Goal: Information Seeking & Learning: Learn about a topic

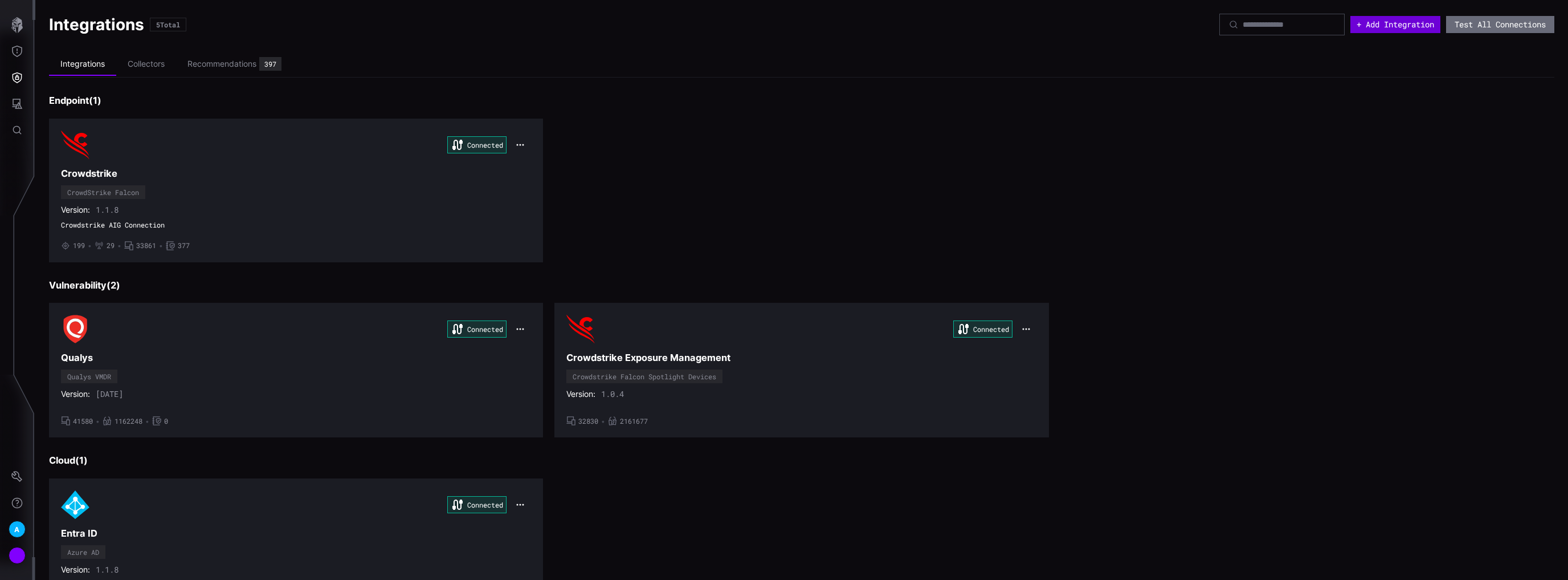
click at [1395, 28] on button "+ Add Integration" at bounding box center [1395, 25] width 90 height 17
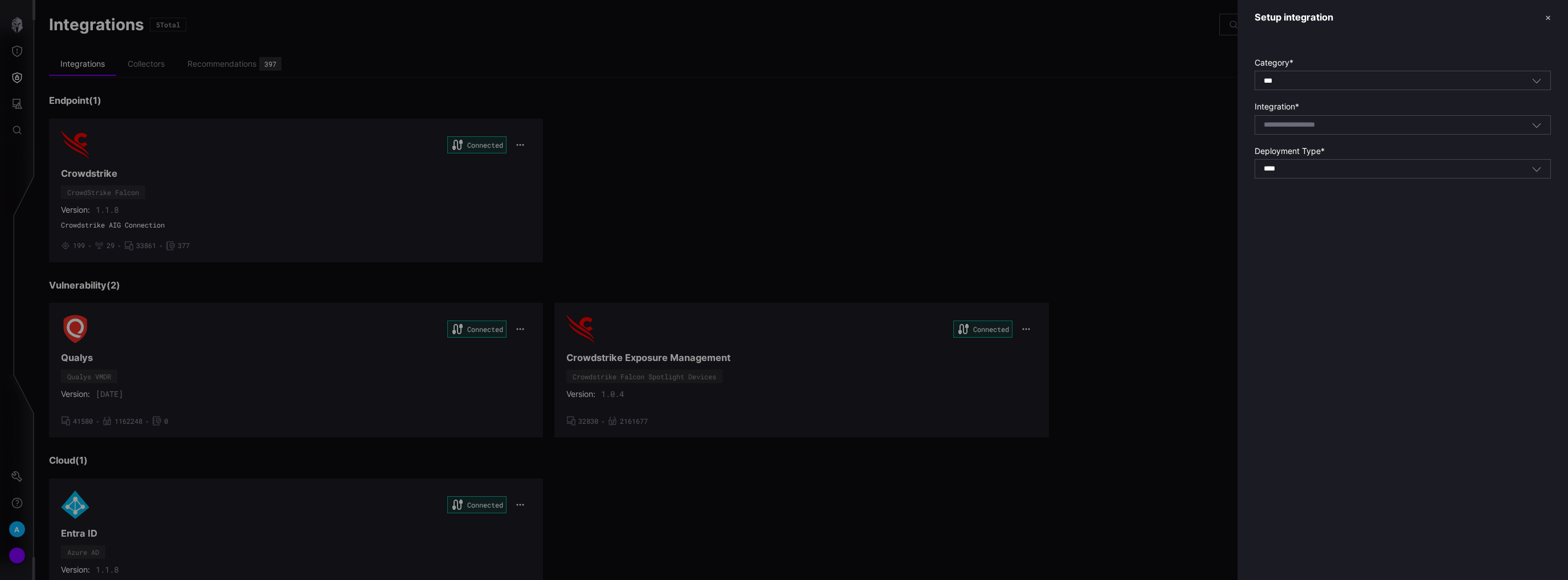
click at [1359, 75] on div "*** All" at bounding box center [1397, 81] width 268 height 10
drag, startPoint x: 1210, startPoint y: 146, endPoint x: 1234, endPoint y: 219, distance: 76.8
click at [1210, 148] on div at bounding box center [784, 290] width 1568 height 580
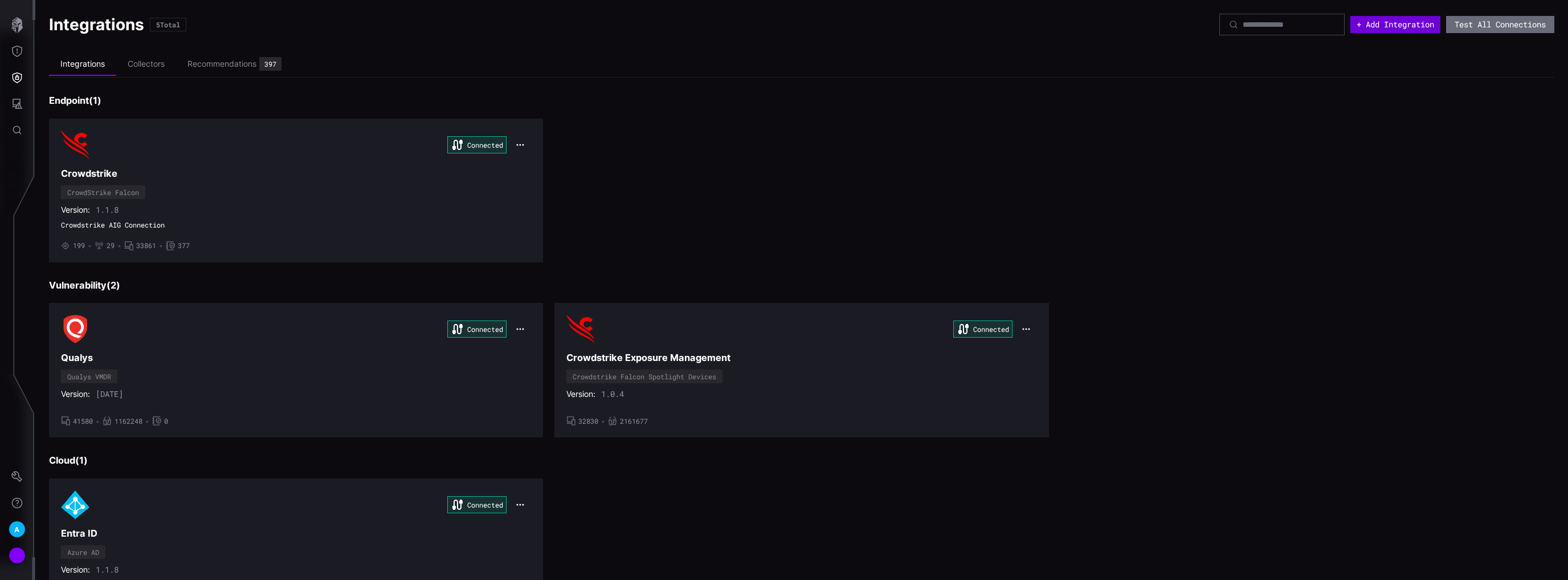
click at [1406, 23] on button "+ Add Integration" at bounding box center [1395, 25] width 90 height 17
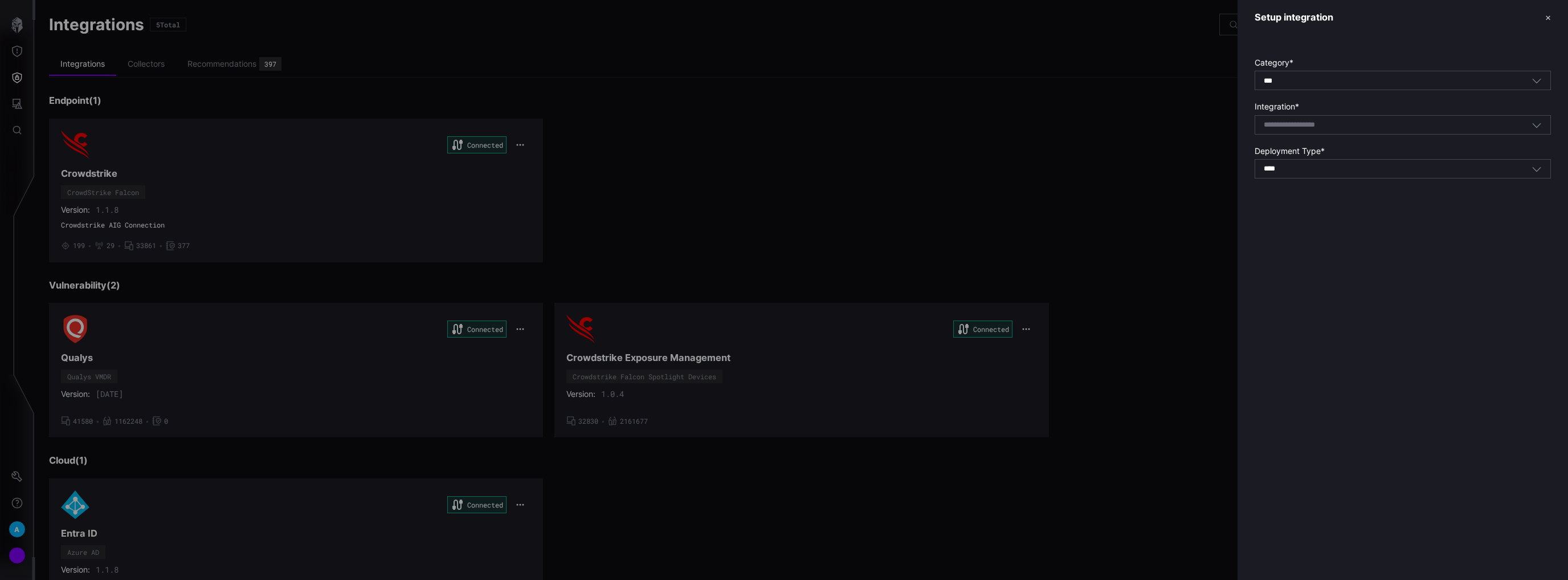
click at [1361, 127] on div "Select integration" at bounding box center [1397, 125] width 268 height 10
click at [1341, 142] on div "Wiz" at bounding box center [1402, 142] width 283 height 10
type input "***"
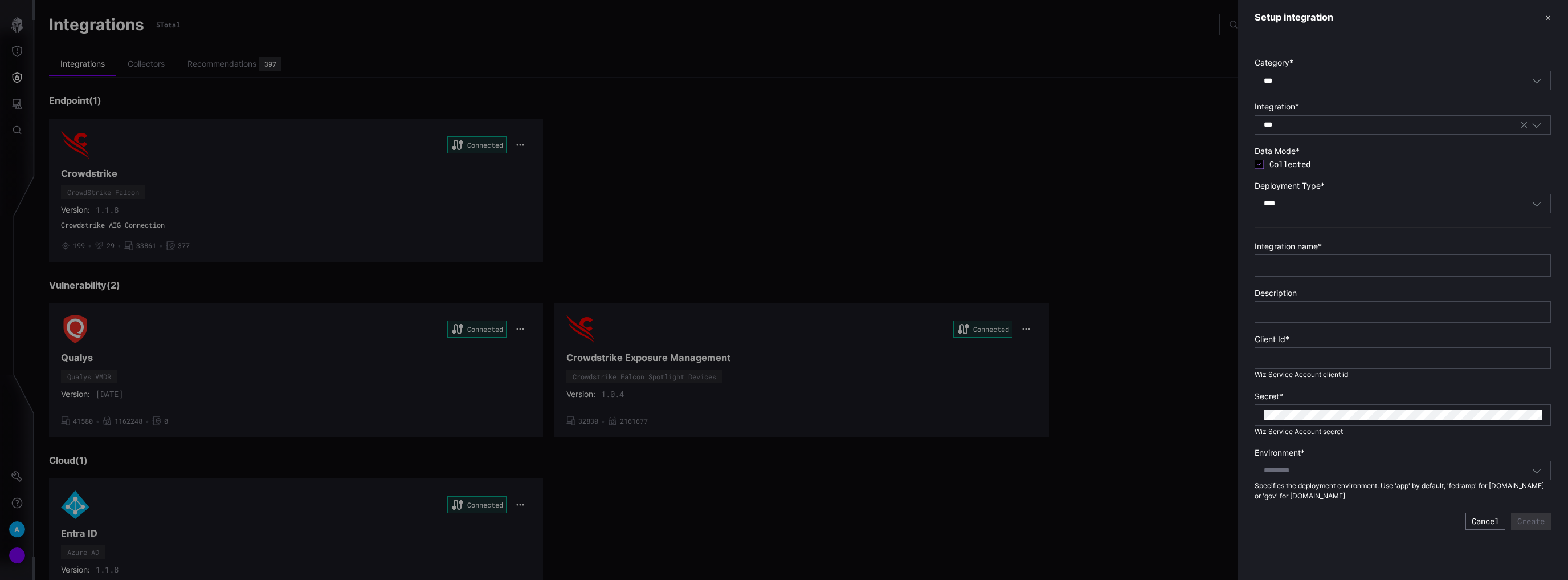
click at [1370, 469] on div "Select..." at bounding box center [1397, 470] width 268 height 10
click at [1349, 550] on div "Setup integration ✕ Category * *** All Integration * *** Wiz Data Mode * Collec…" at bounding box center [1403, 290] width 331 height 580
click at [1354, 469] on div "Select..." at bounding box center [1397, 470] width 268 height 10
click at [1320, 447] on label "Environment *" at bounding box center [1403, 452] width 296 height 10
click at [702, 143] on div at bounding box center [784, 290] width 1568 height 580
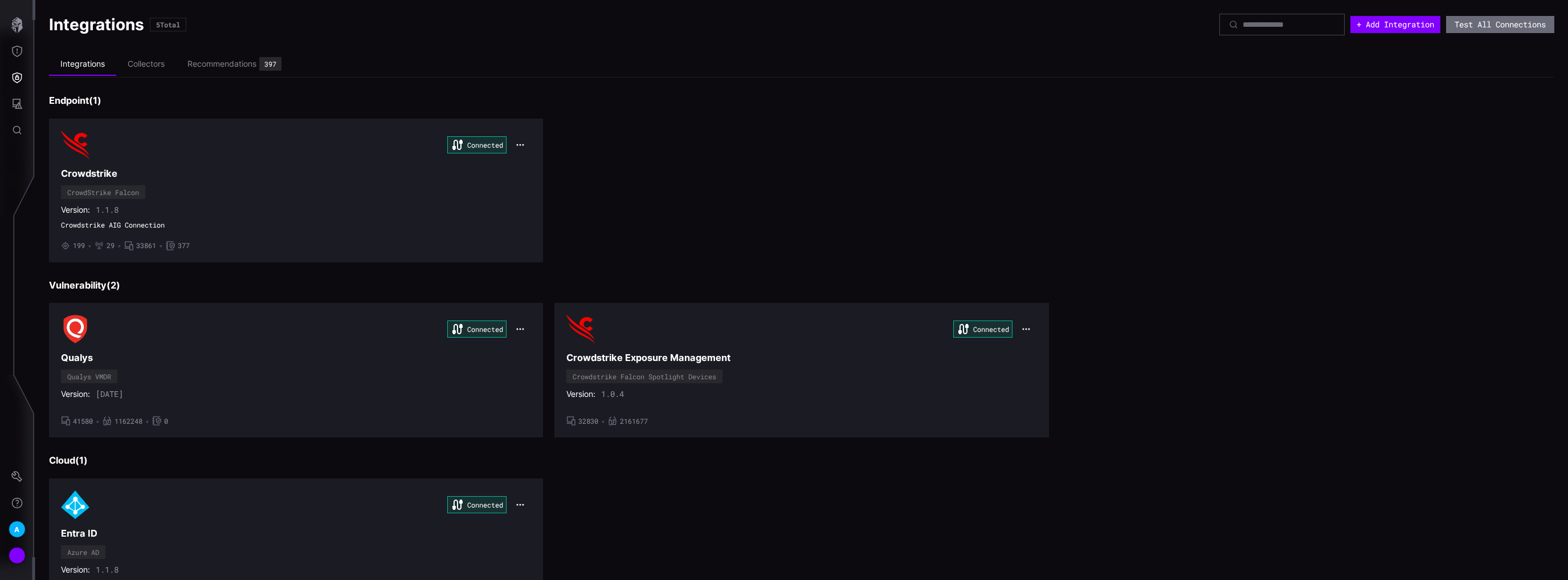
click at [213, 63] on div "Recommendations" at bounding box center [222, 64] width 69 height 10
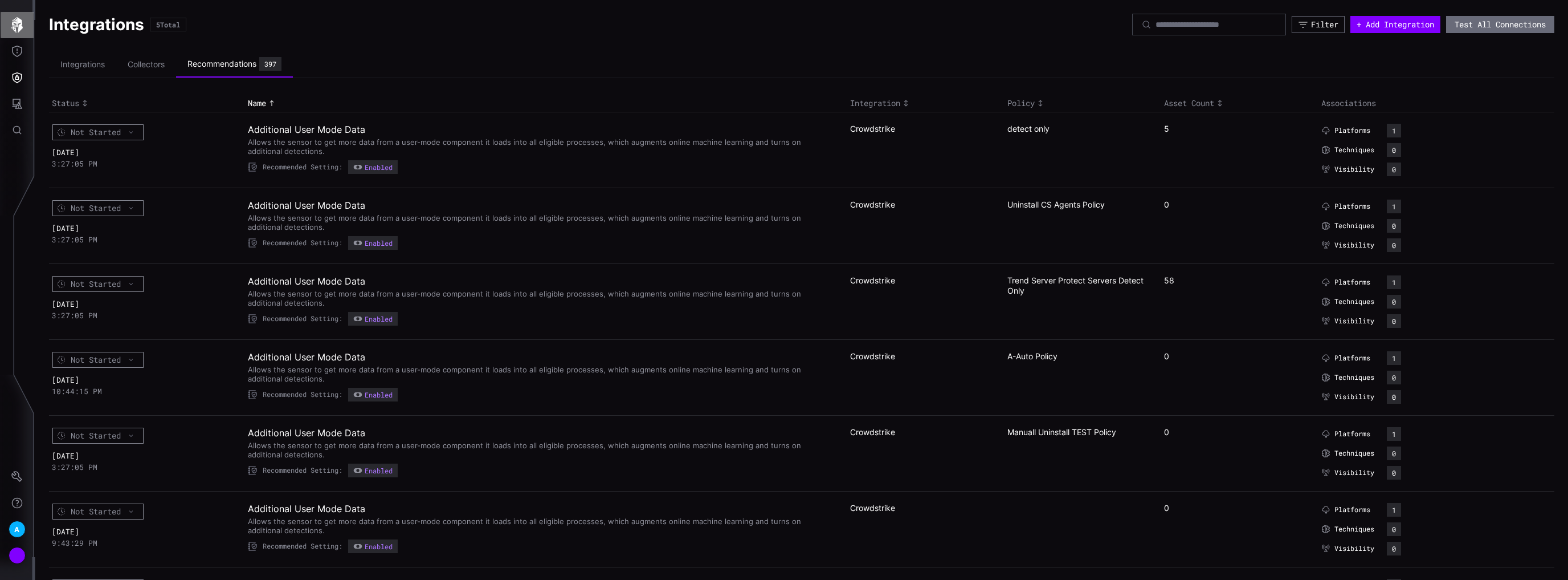
click at [13, 18] on icon "button" at bounding box center [17, 25] width 16 height 16
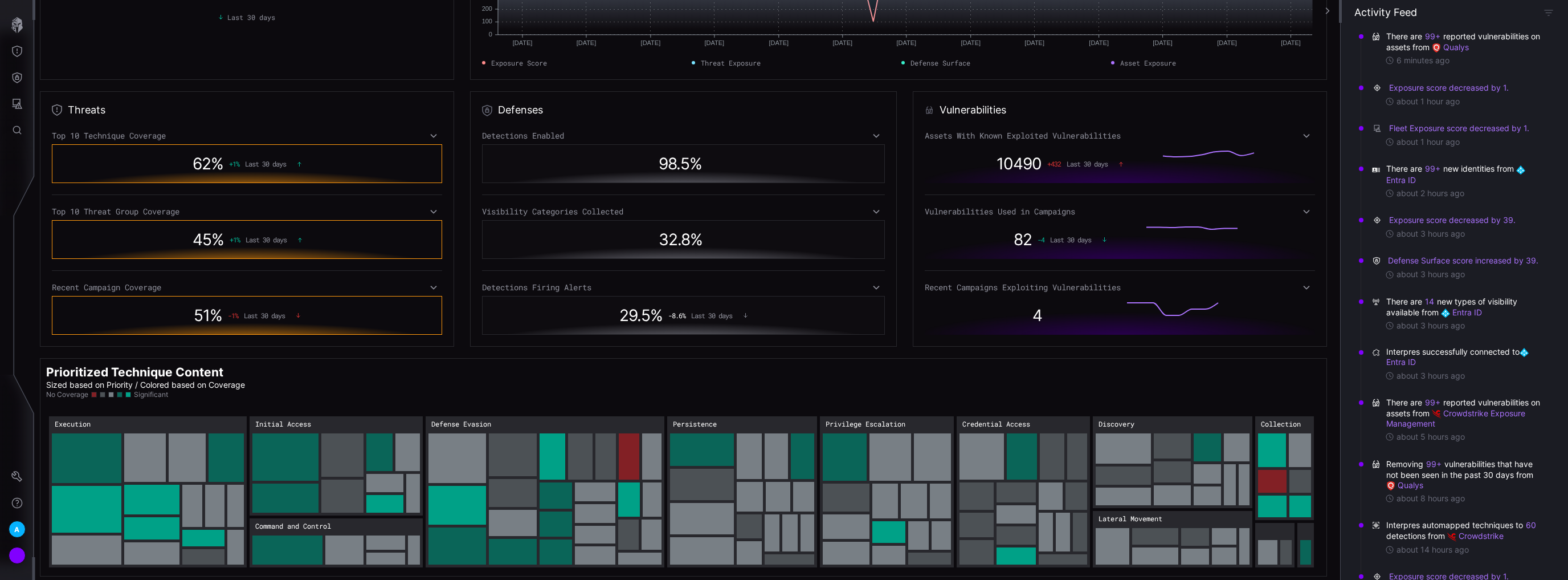
scroll to position [132, 0]
click at [1, 51] on button "Threat Exposure" at bounding box center [17, 51] width 33 height 27
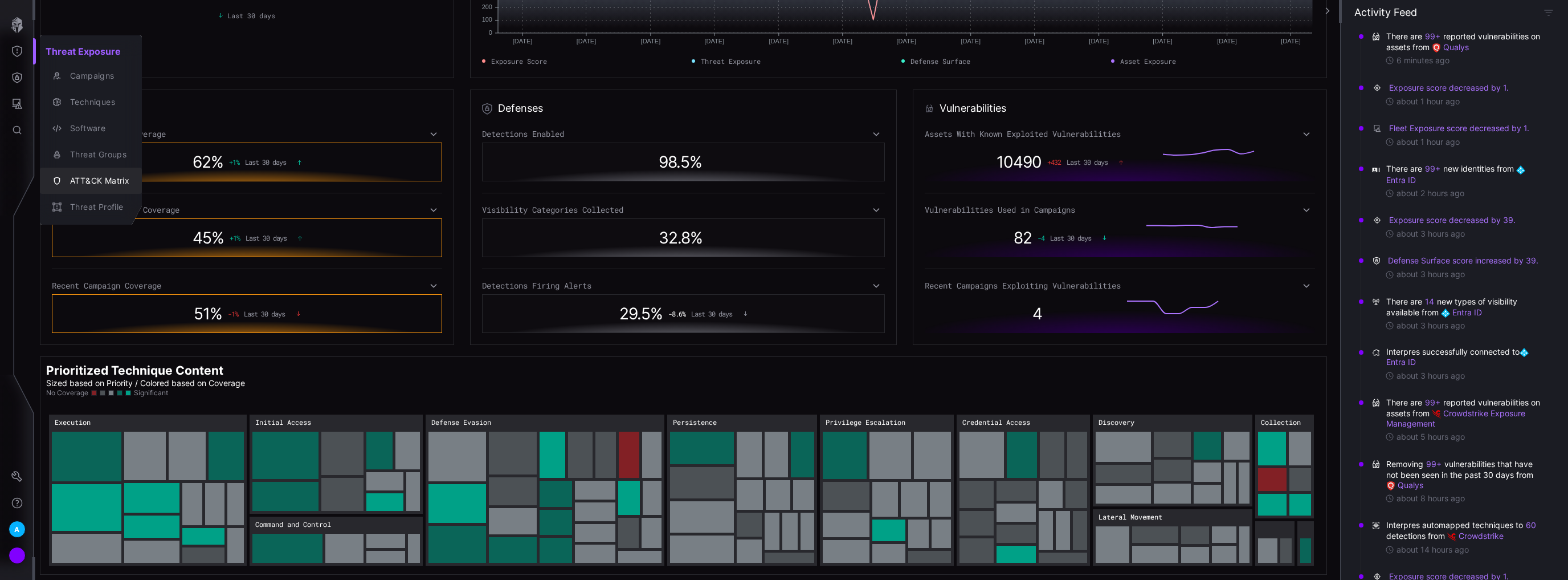
click at [106, 187] on div "ATT&CK Matrix" at bounding box center [97, 181] width 65 height 15
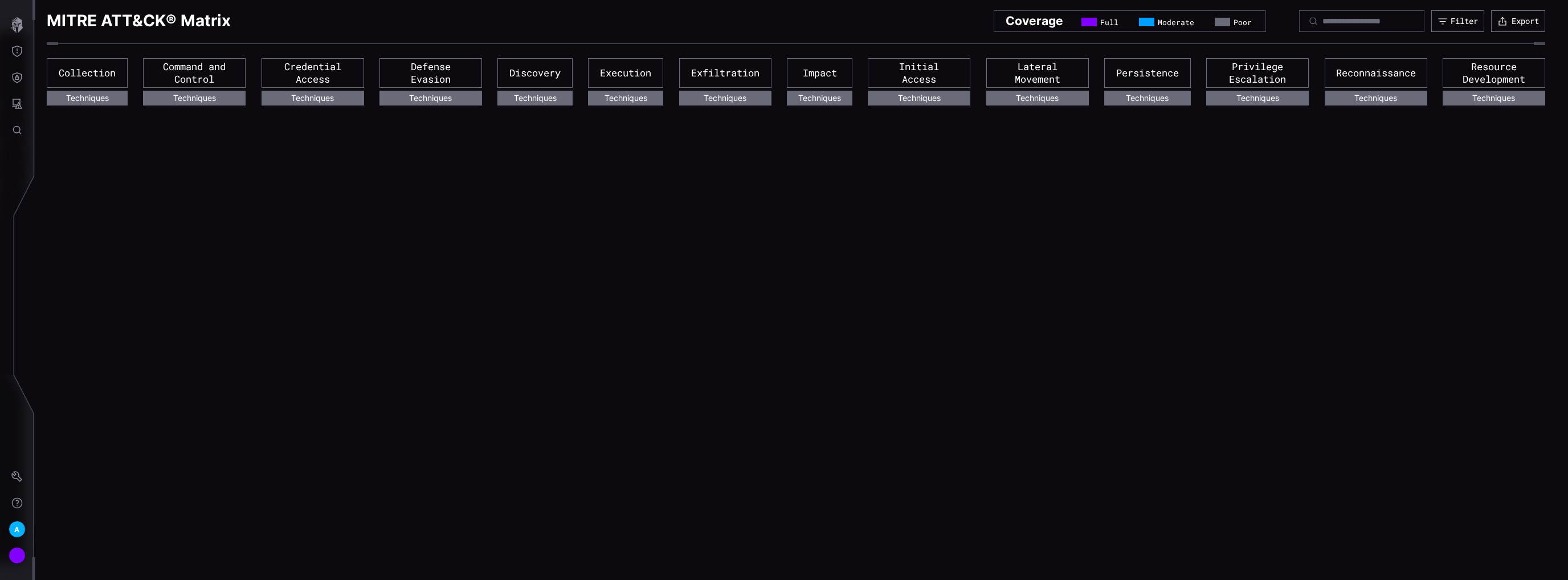
drag, startPoint x: 1538, startPoint y: 45, endPoint x: 1464, endPoint y: 45, distance: 74.0
click at [1499, 45] on div at bounding box center [796, 48] width 1499 height 13
click at [6, 49] on button "Threat Exposure" at bounding box center [17, 51] width 33 height 27
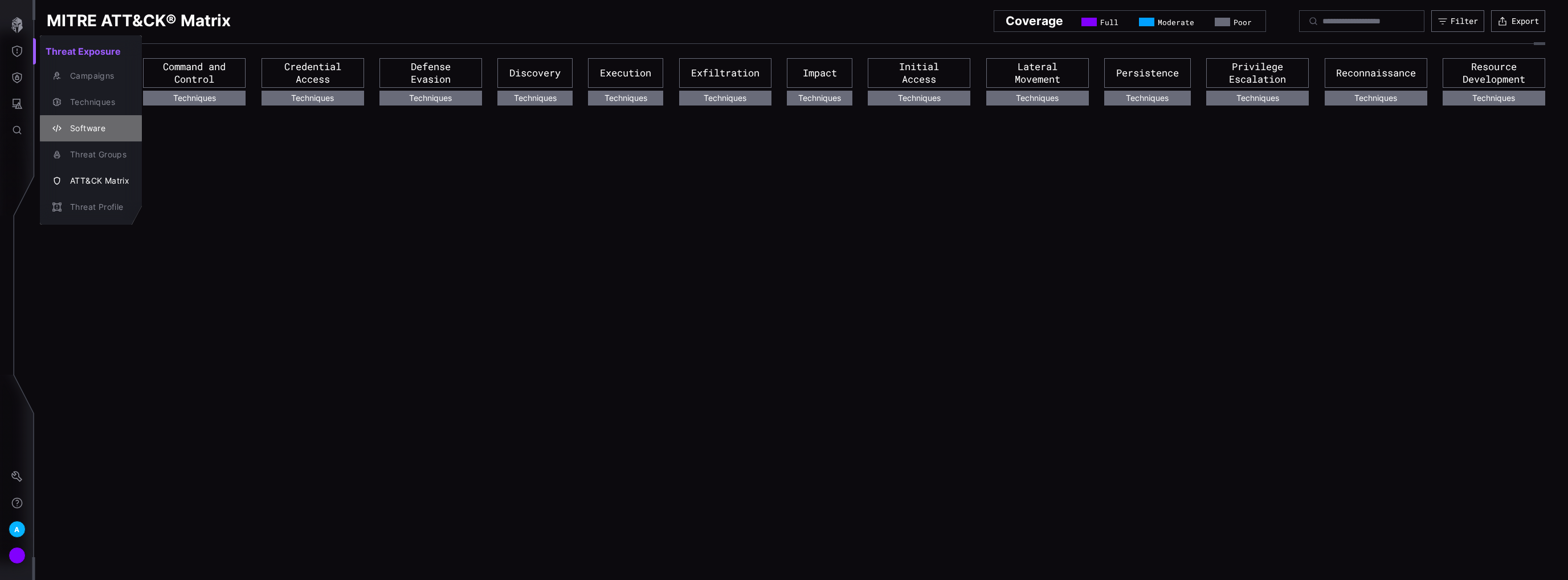
click at [82, 131] on div "Software" at bounding box center [97, 129] width 65 height 15
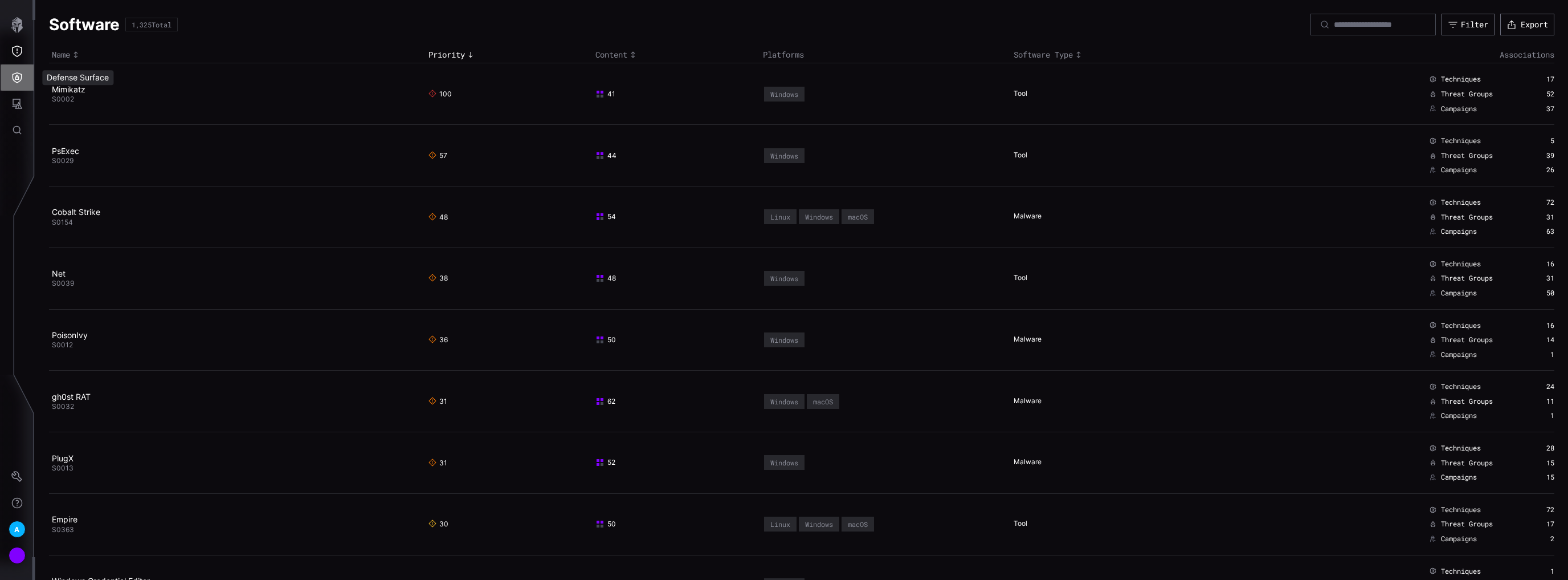
click at [18, 81] on icon "Defense Surface" at bounding box center [16, 77] width 11 height 11
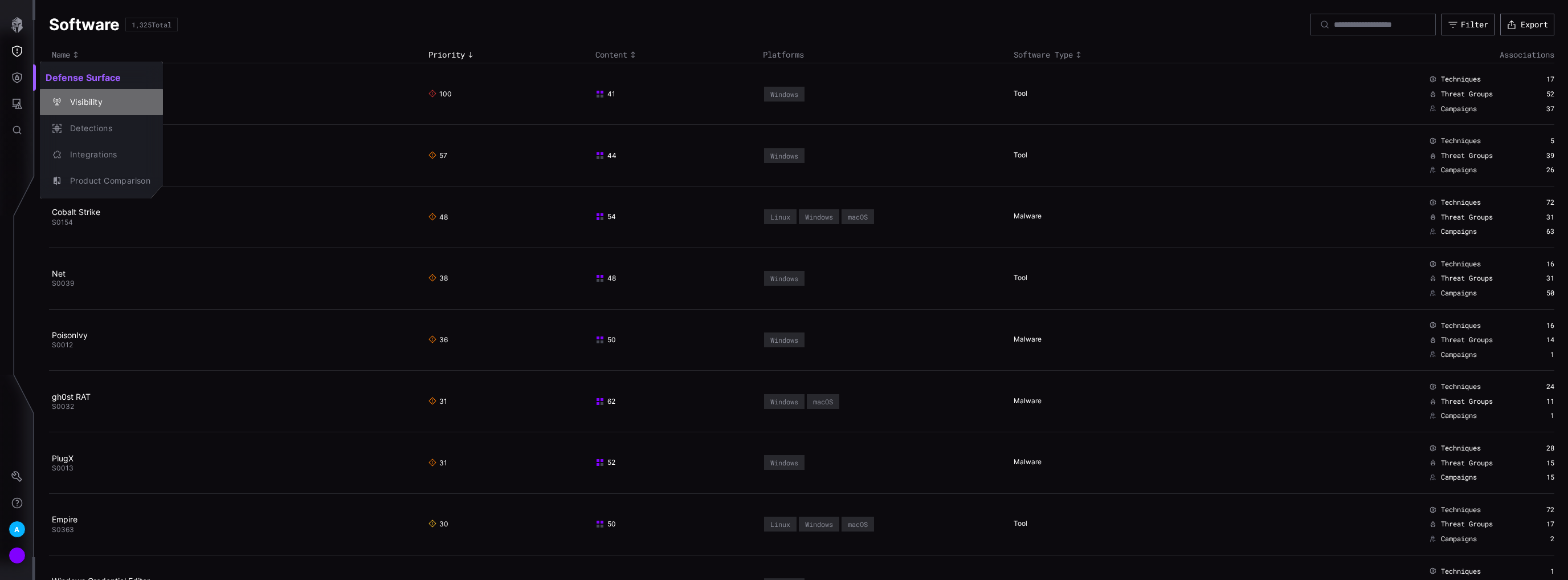
click at [97, 99] on div "Visibility" at bounding box center [107, 102] width 86 height 15
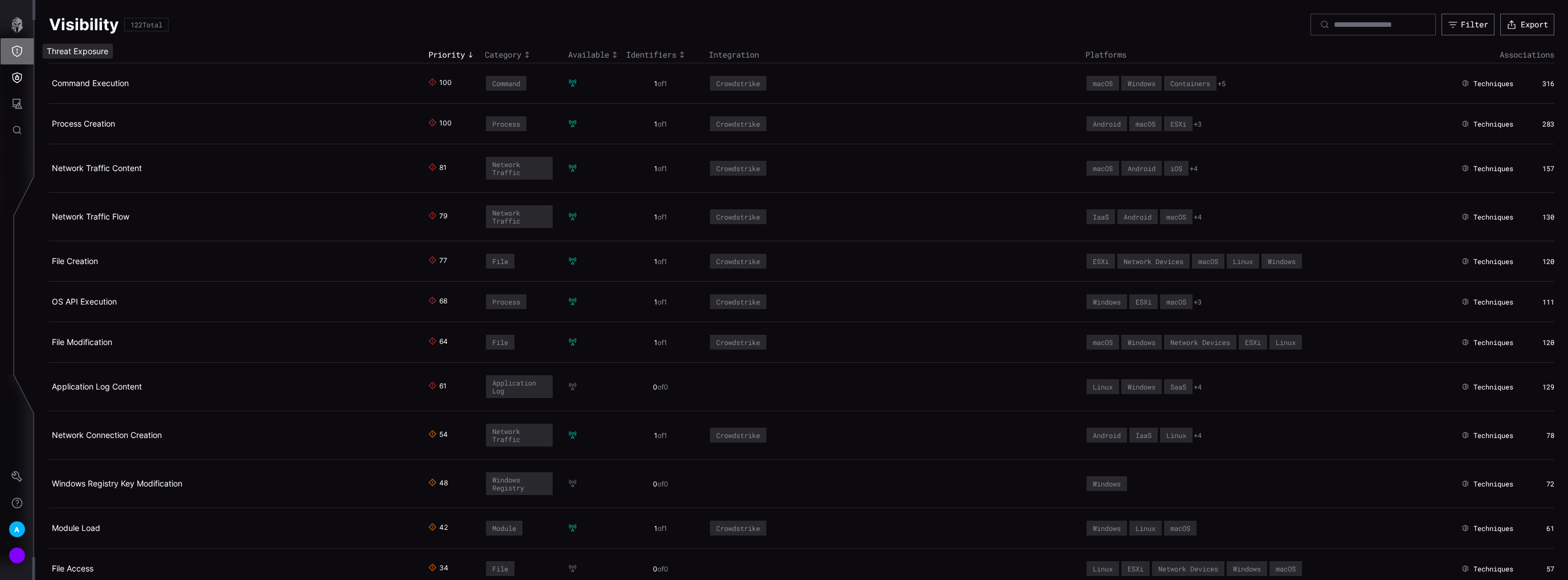
click at [16, 52] on icon "Threat Exposure" at bounding box center [16, 51] width 11 height 11
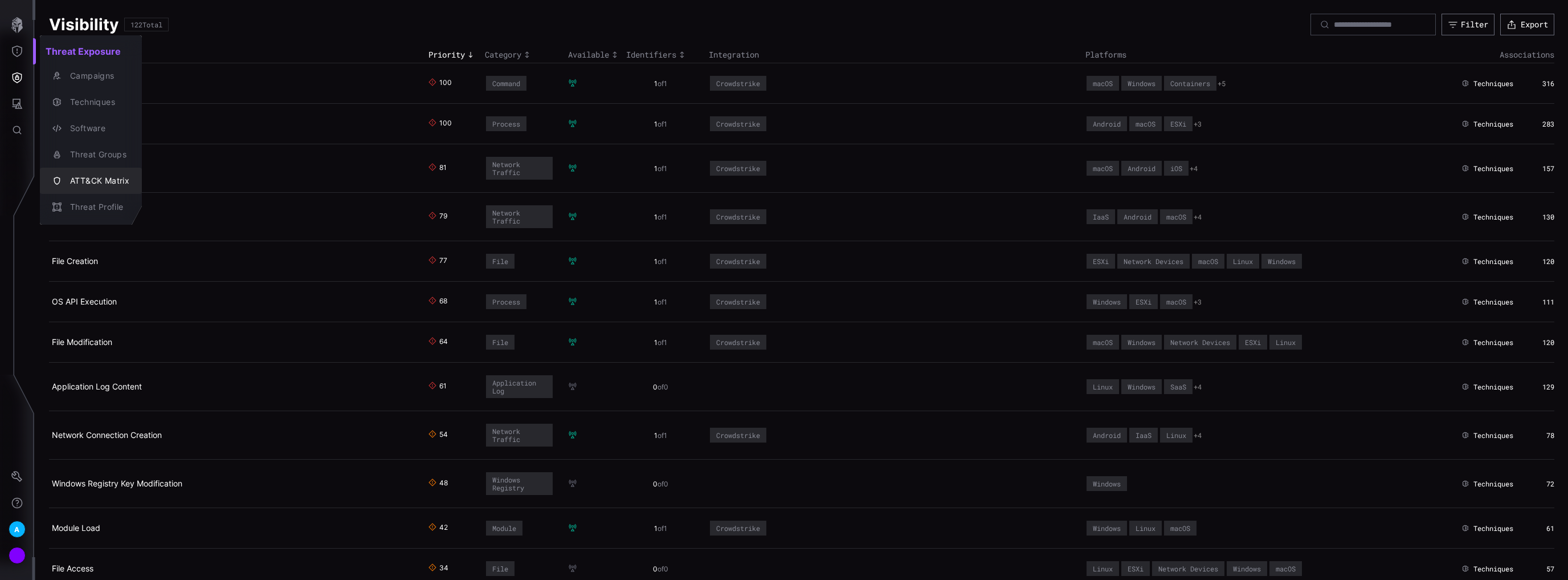
click at [94, 180] on div "ATT&CK Matrix" at bounding box center [97, 181] width 65 height 15
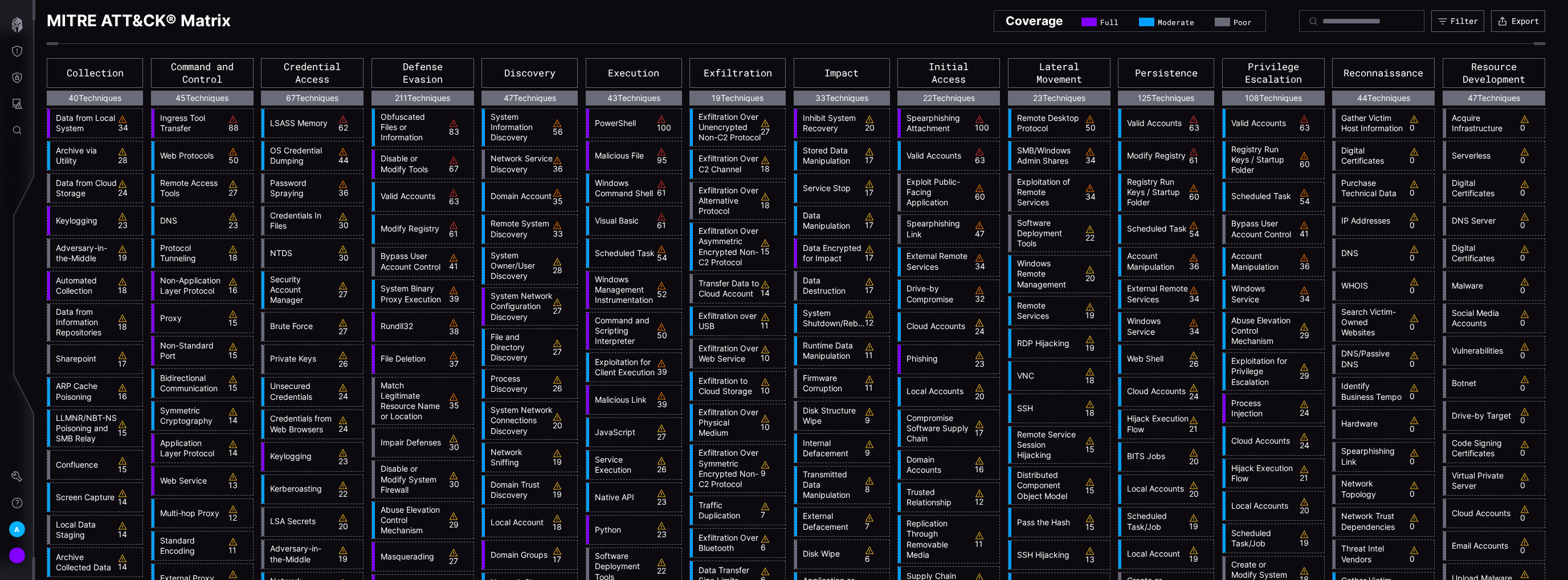
click at [405, 225] on link "Modify Registry" at bounding box center [408, 229] width 68 height 10
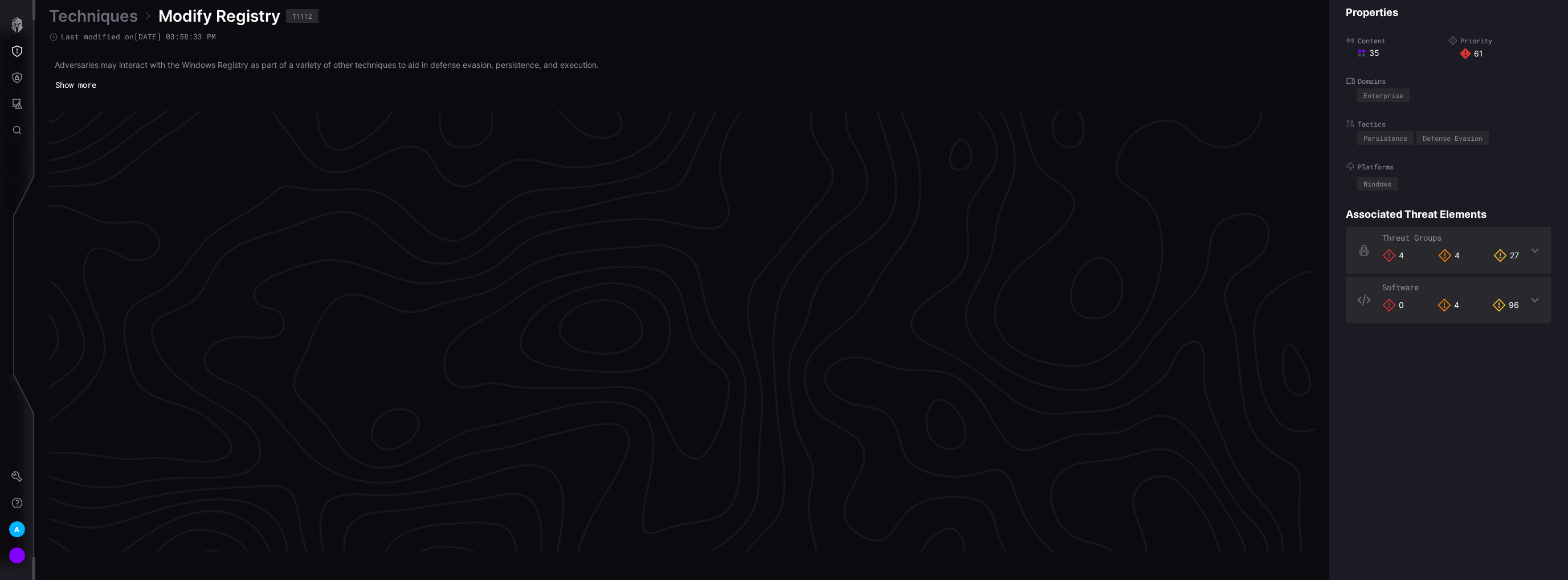
scroll to position [2348, 225]
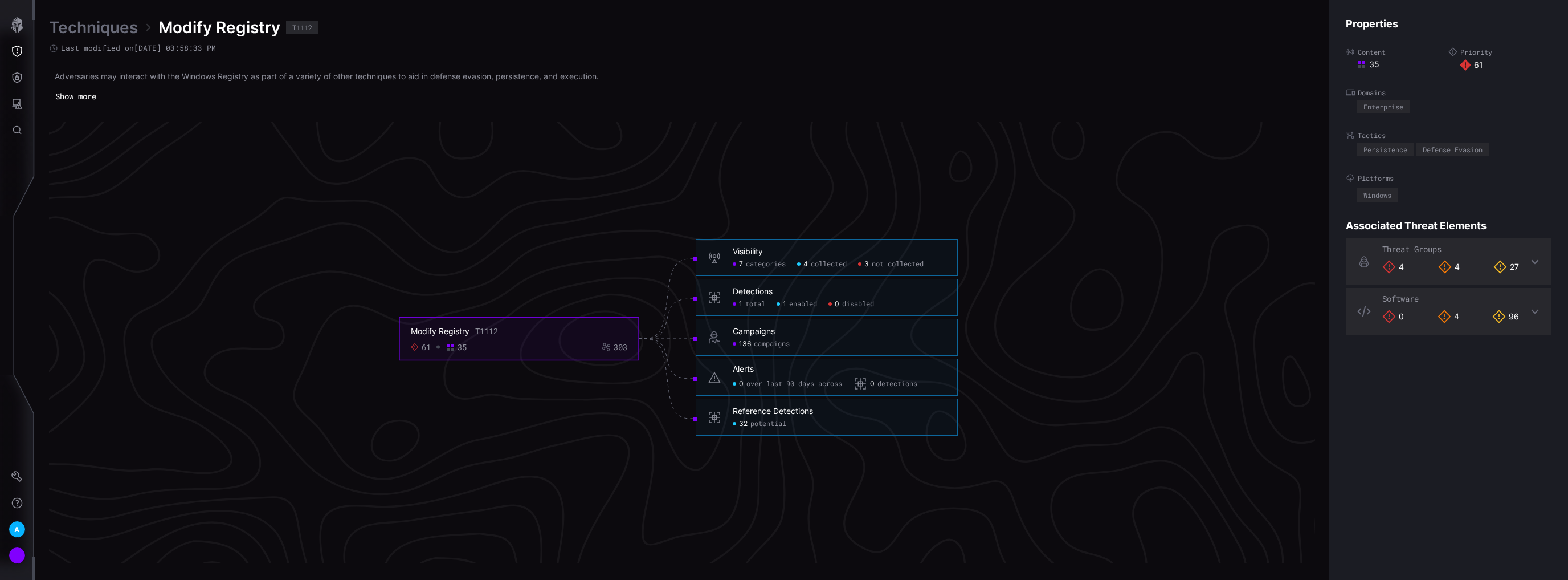
click at [763, 422] on span "potential" at bounding box center [768, 424] width 36 height 9
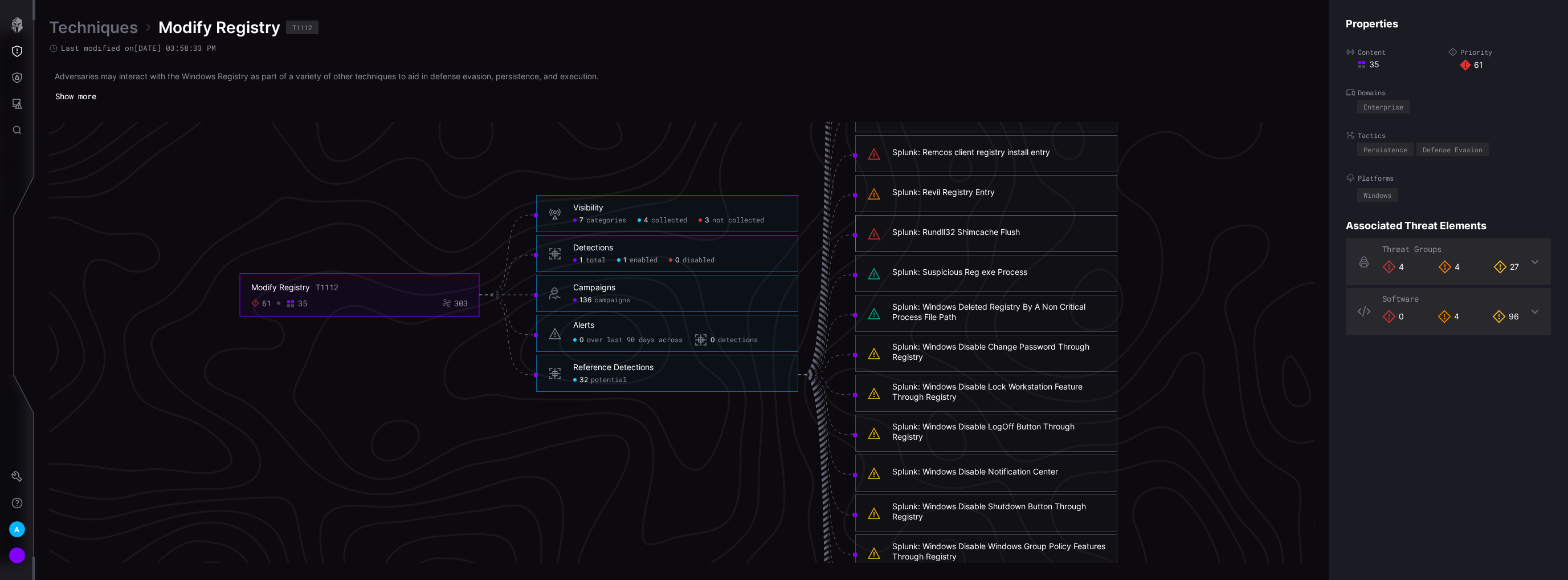
scroll to position [2302, 225]
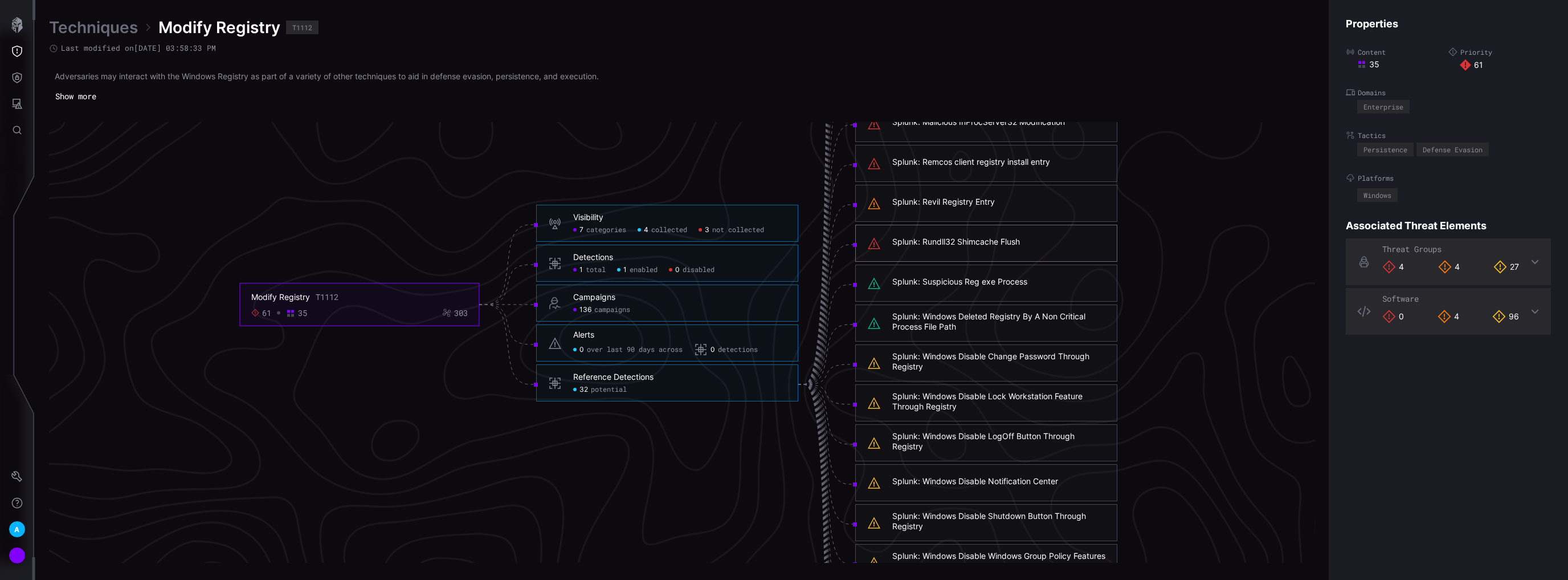
click at [928, 240] on div "Splunk: Rundll32 Shimcache Flush" at bounding box center [956, 242] width 128 height 10
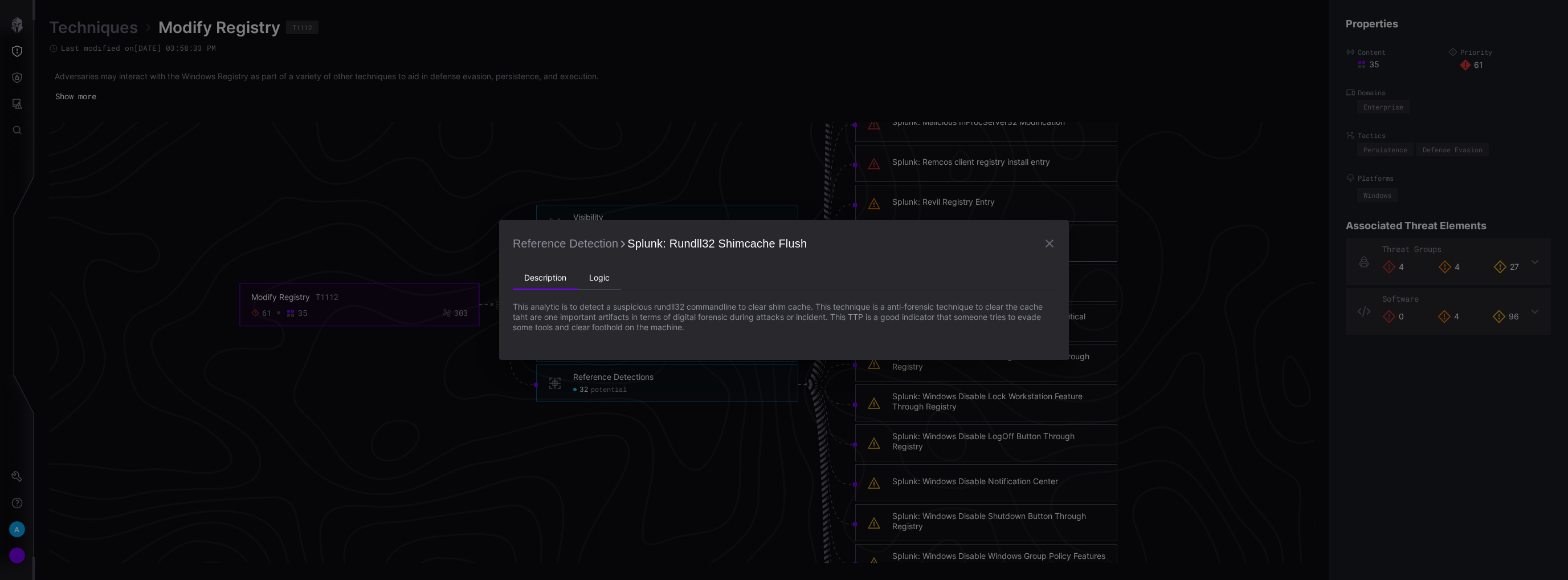
click at [595, 273] on li "Logic" at bounding box center [599, 278] width 44 height 23
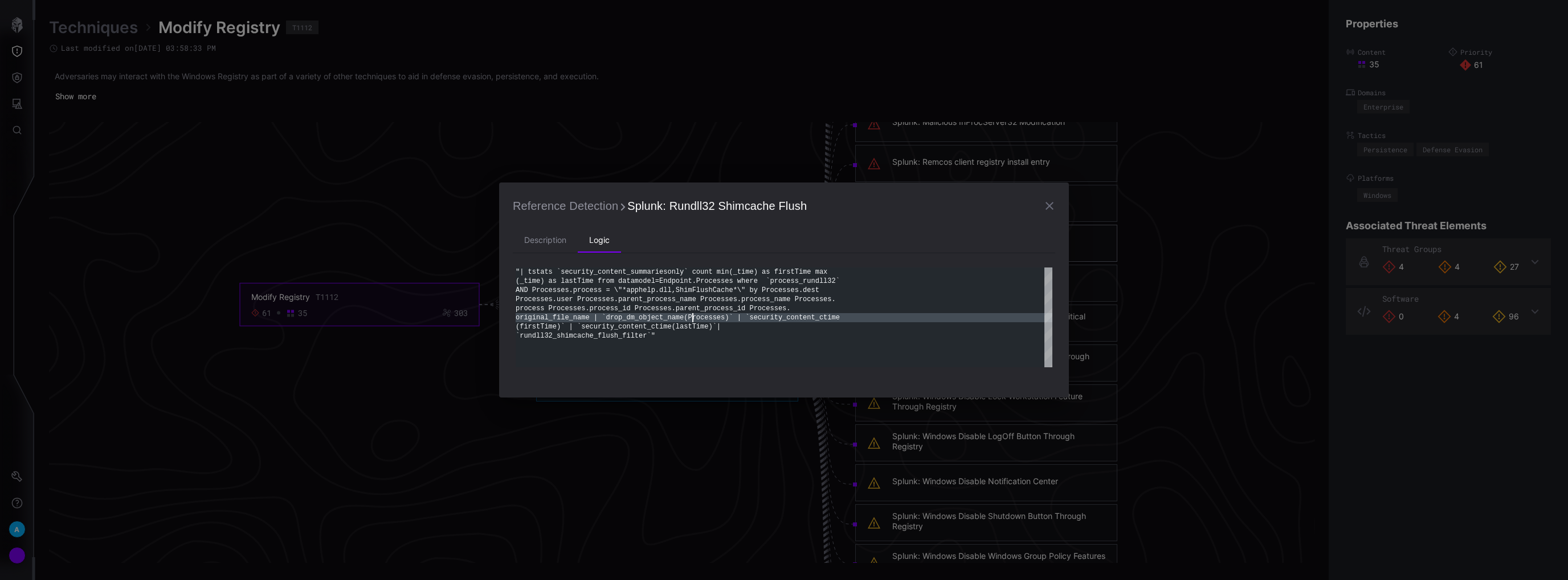
scroll to position [0, 0]
click at [693, 315] on div ""| tstats `security_content_summariesonly` count m in(_time) as firstTime max (…" at bounding box center [784, 317] width 537 height 99
type textarea "**********"
click at [794, 362] on div ""| tstats `security_content_summariesonly` count m in(_time) as firstTime max (…" at bounding box center [784, 317] width 537 height 99
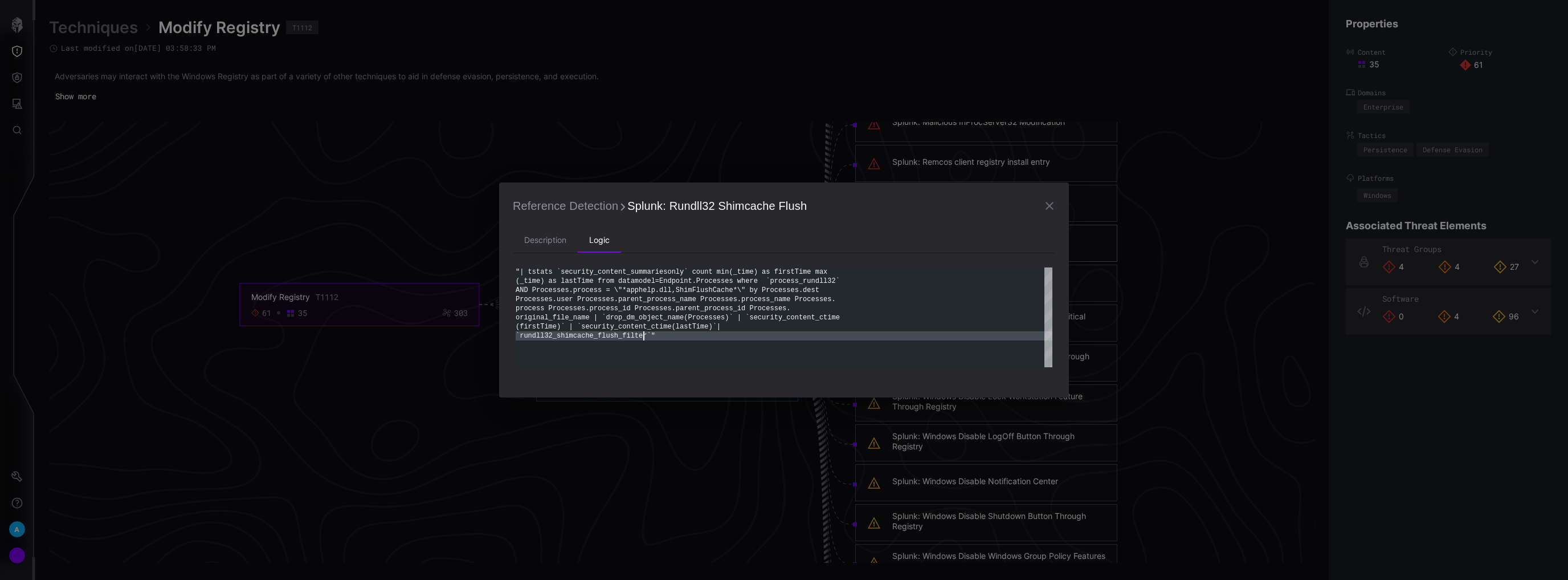
click at [1049, 208] on icon "button" at bounding box center [1049, 206] width 14 height 14
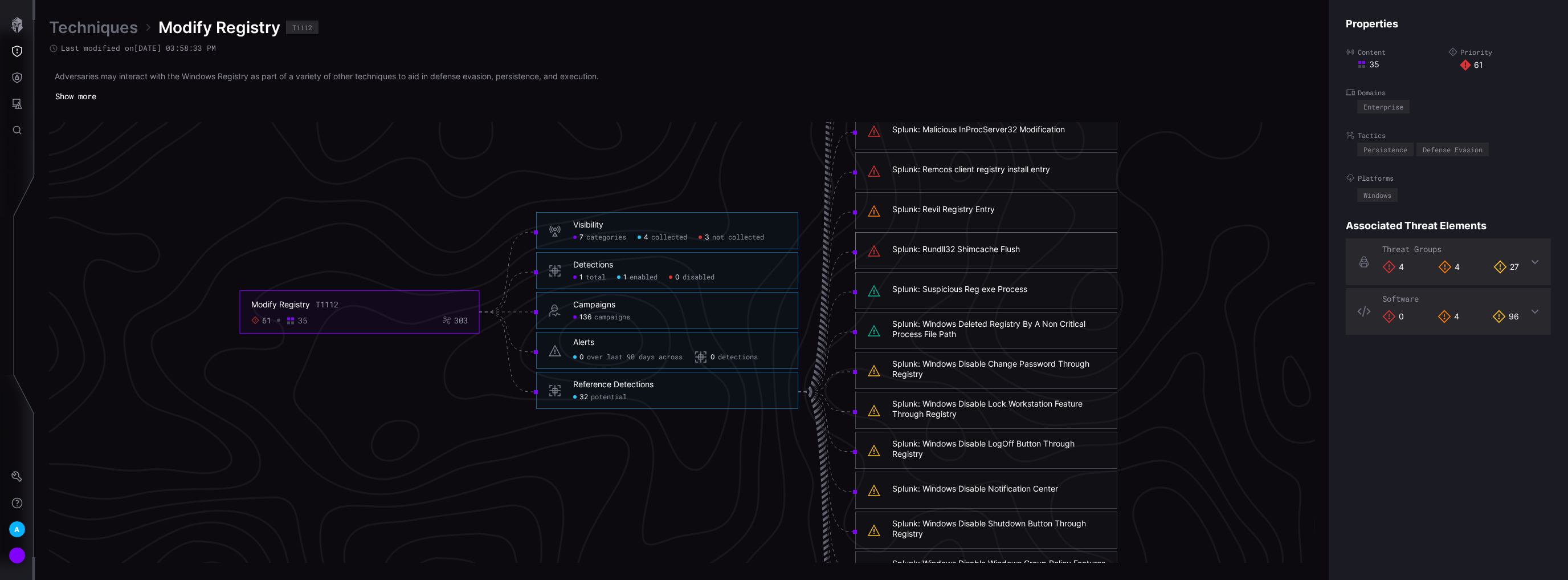
scroll to position [2302, 225]
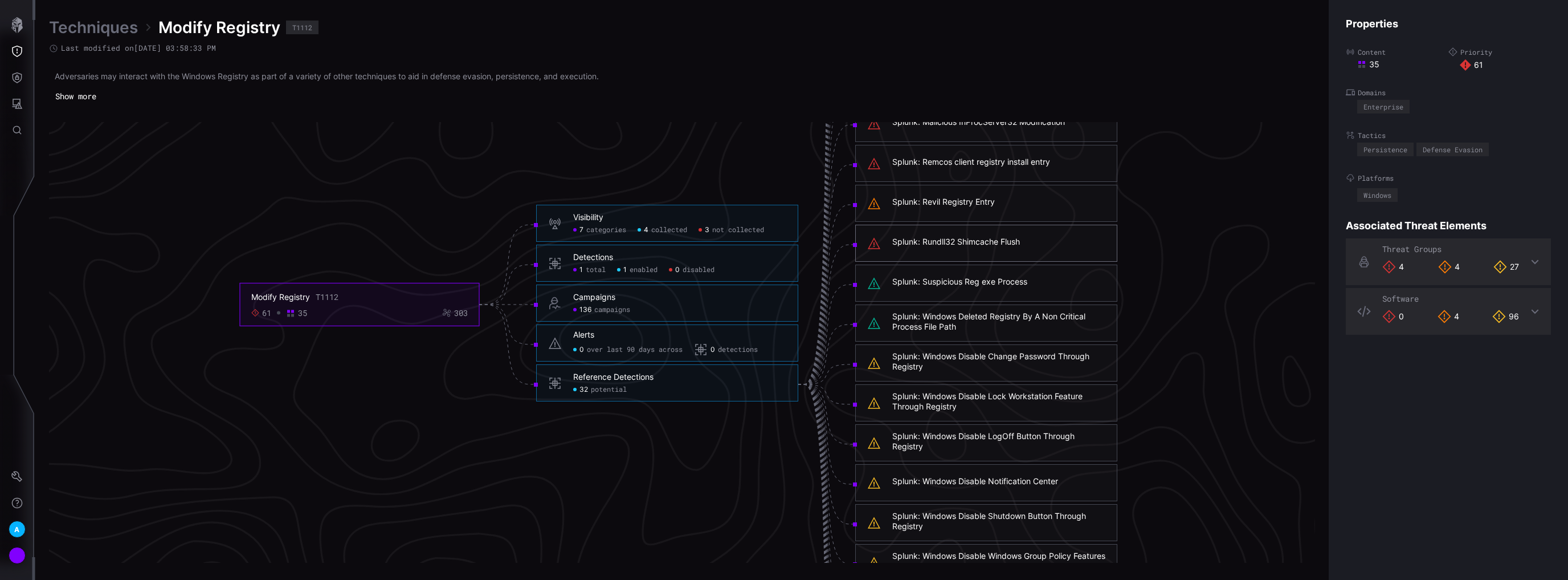
click at [695, 457] on icon "Modify Registry T1112 61 35 303 Visibility 7 categories 4 collected 3 not colle…" at bounding box center [678, 384] width 1709 height 5129
click at [88, 21] on link "Techniques" at bounding box center [93, 27] width 89 height 21
